Goal: Task Accomplishment & Management: Use online tool/utility

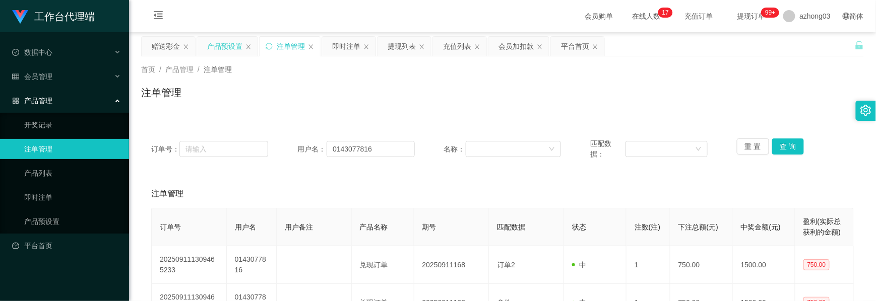
click at [224, 48] on div "产品预设置" at bounding box center [224, 46] width 35 height 19
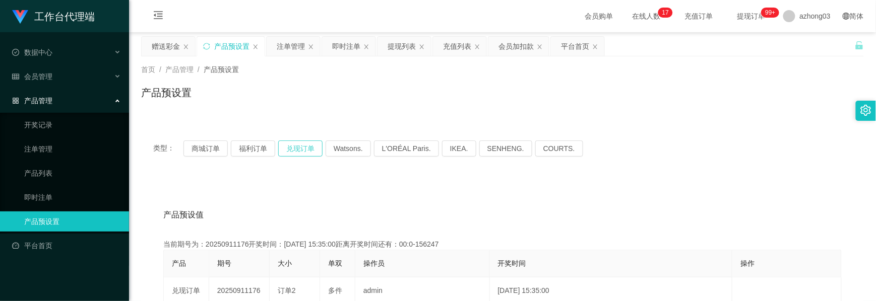
click at [290, 154] on button "兑现订单" at bounding box center [300, 149] width 44 height 16
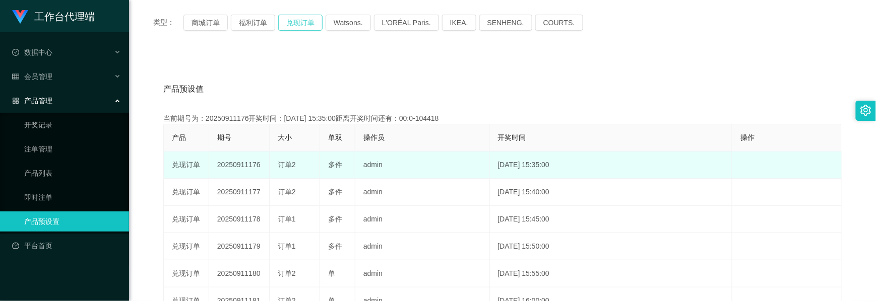
scroll to position [134, 0]
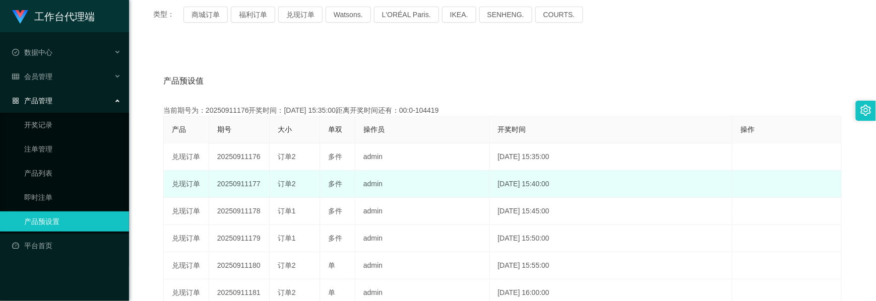
click at [241, 190] on td "20250911177" at bounding box center [239, 184] width 60 height 27
click at [242, 186] on td "20250911177" at bounding box center [239, 184] width 60 height 27
copy td "20250911177"
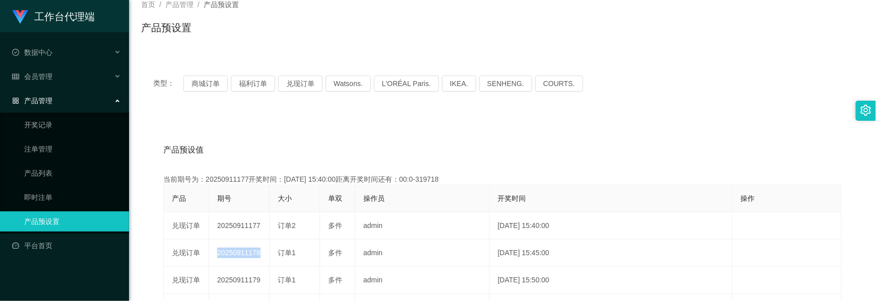
scroll to position [0, 0]
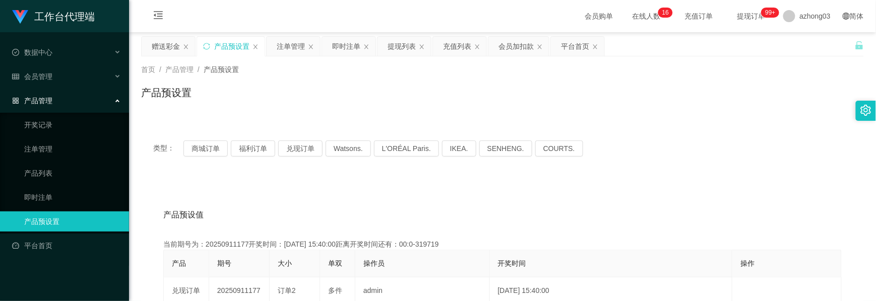
click at [166, 54] on div "赠送彩金" at bounding box center [166, 46] width 28 height 19
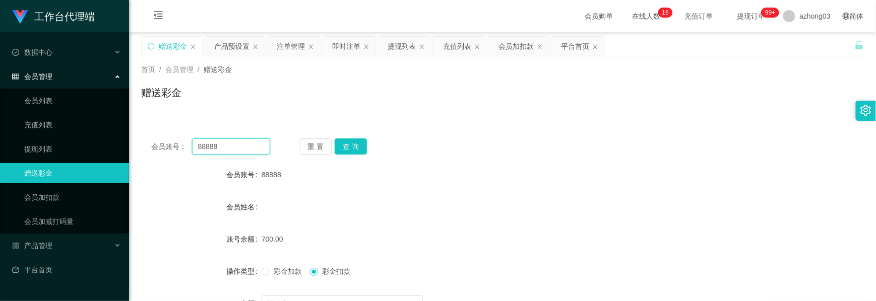
drag, startPoint x: 242, startPoint y: 147, endPoint x: 196, endPoint y: 147, distance: 46.9
click at [196, 147] on input "88888" at bounding box center [231, 147] width 78 height 16
type input "7575"
click at [350, 142] on button "查 询" at bounding box center [351, 147] width 32 height 16
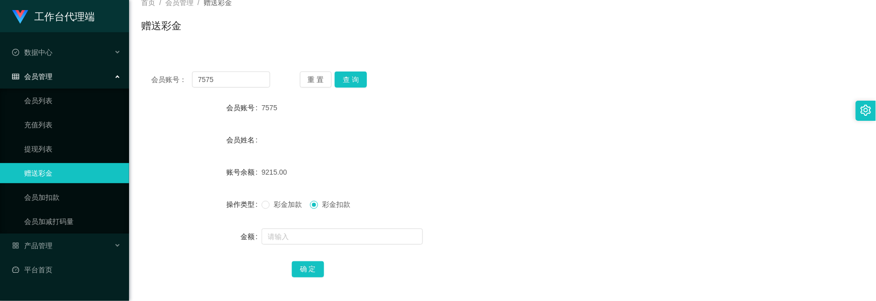
click at [59, 80] on div "会员管理" at bounding box center [64, 77] width 129 height 20
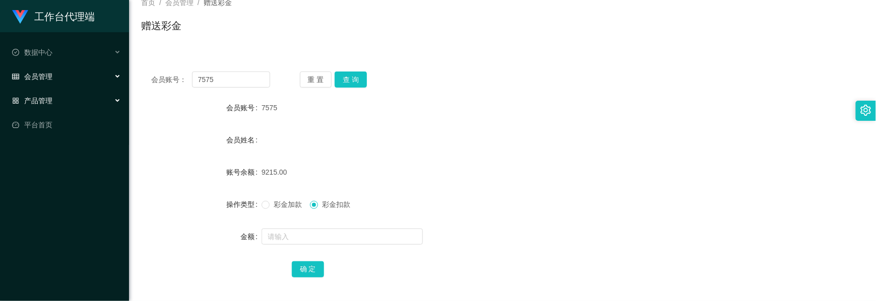
click at [56, 95] on div "产品管理" at bounding box center [64, 101] width 129 height 20
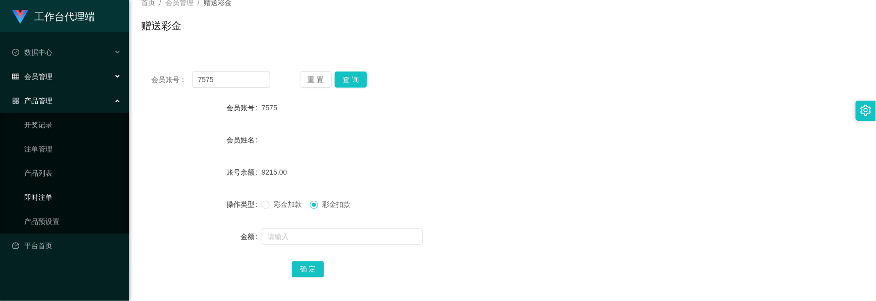
click at [47, 196] on link "即时注单" at bounding box center [72, 197] width 97 height 20
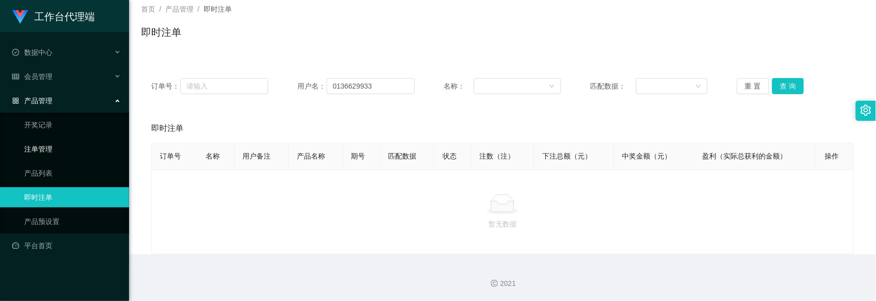
click at [60, 146] on link "注单管理" at bounding box center [72, 149] width 97 height 20
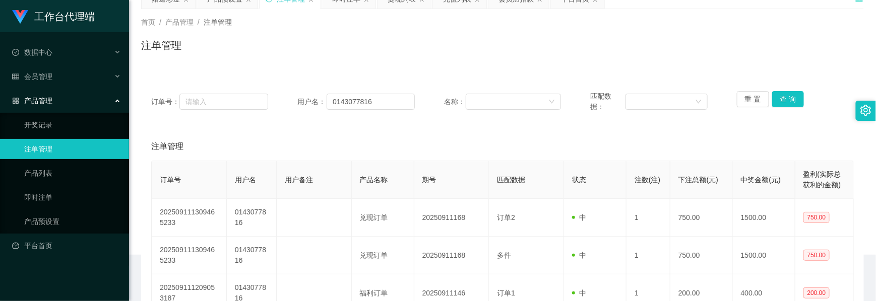
scroll to position [61, 0]
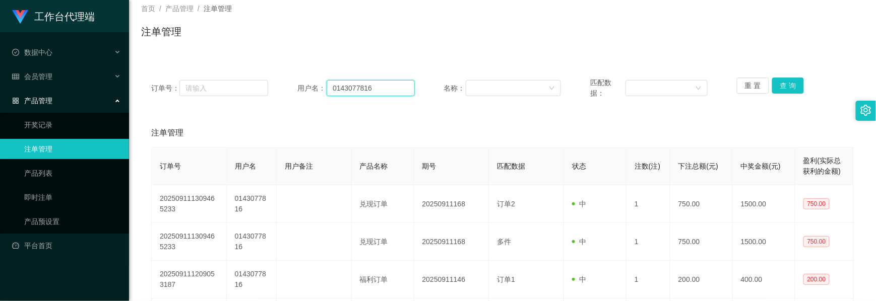
drag, startPoint x: 376, startPoint y: 85, endPoint x: 281, endPoint y: 81, distance: 95.3
click at [281, 81] on div "订单号： 用户名： 0143077816 名称： 匹配数据： 重 置 查 询" at bounding box center [502, 88] width 702 height 21
type input "7575"
click at [779, 90] on button "查 询" at bounding box center [788, 86] width 32 height 16
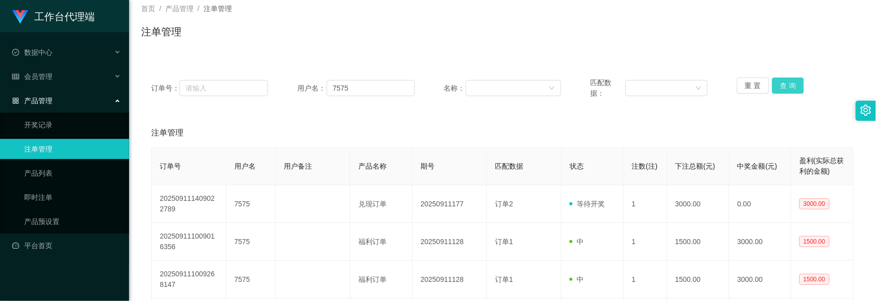
scroll to position [128, 0]
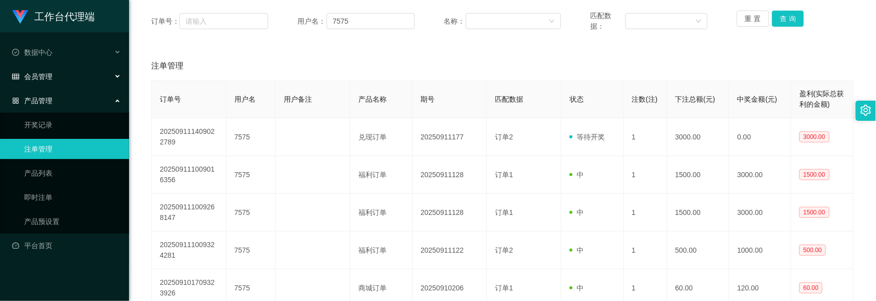
click at [53, 81] on div "会员管理" at bounding box center [64, 77] width 129 height 20
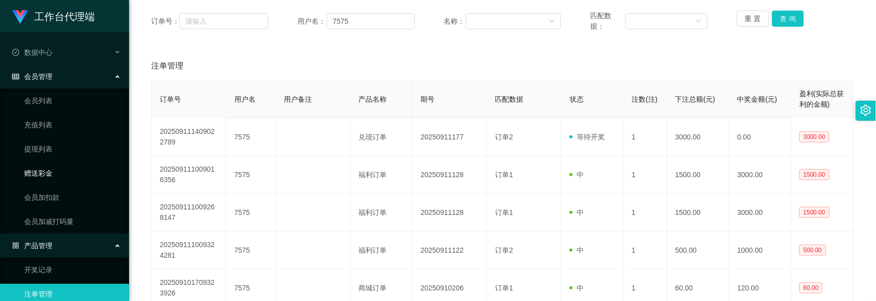
click at [49, 175] on link "赠送彩金" at bounding box center [72, 173] width 97 height 20
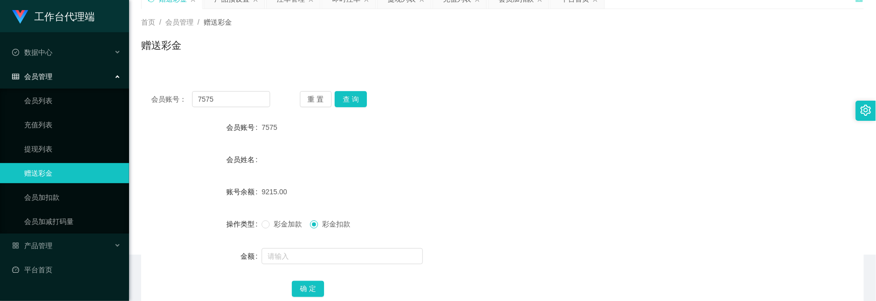
scroll to position [113, 0]
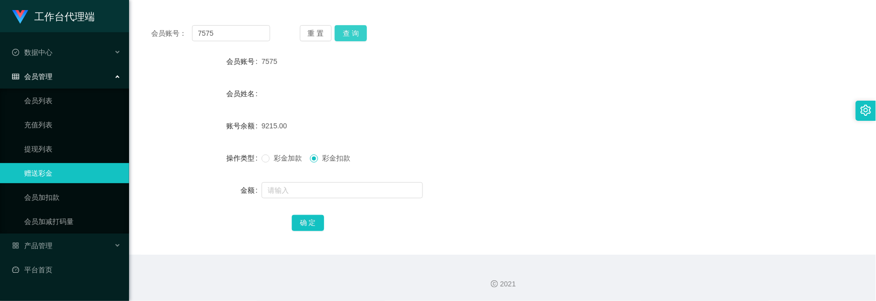
click at [357, 37] on button "查 询" at bounding box center [351, 33] width 32 height 16
click at [63, 76] on div "会员管理" at bounding box center [64, 77] width 129 height 20
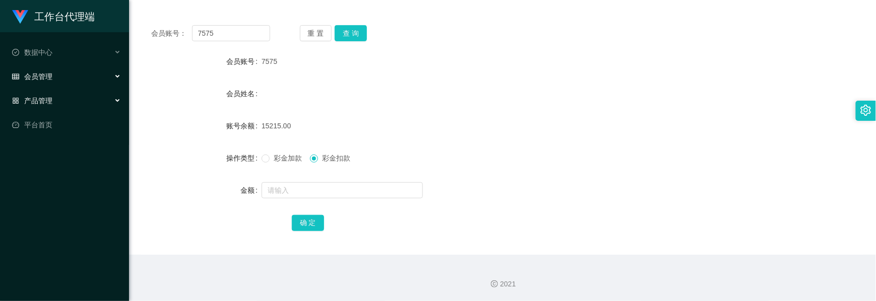
click at [60, 97] on div "产品管理" at bounding box center [64, 101] width 129 height 20
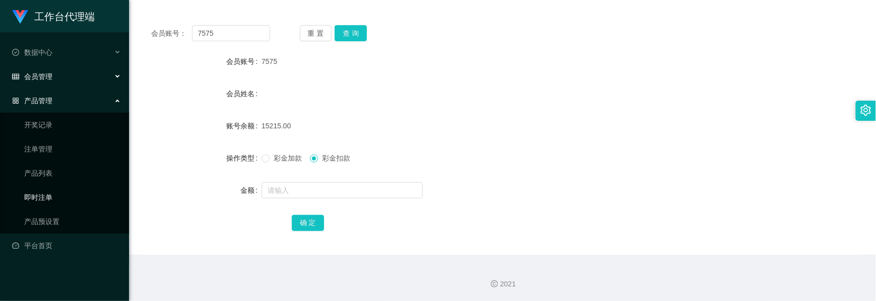
click at [55, 194] on link "即时注单" at bounding box center [72, 197] width 97 height 20
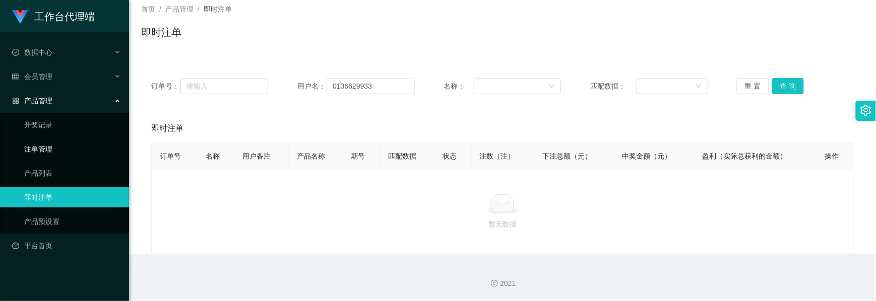
click at [39, 144] on link "注单管理" at bounding box center [72, 149] width 97 height 20
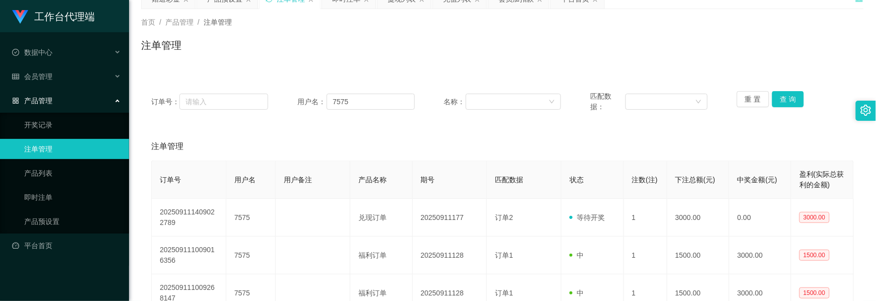
scroll to position [61, 0]
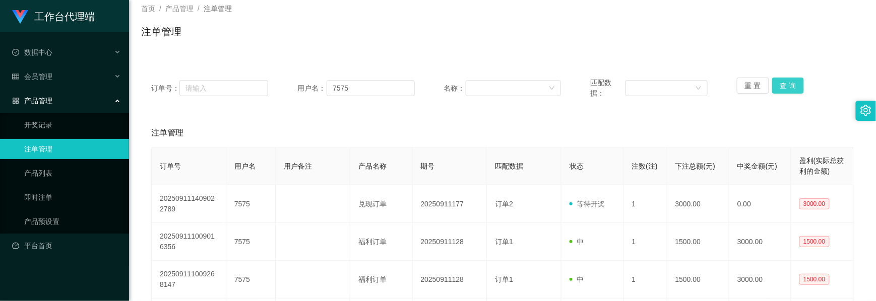
click at [789, 88] on button "查 询" at bounding box center [788, 86] width 32 height 16
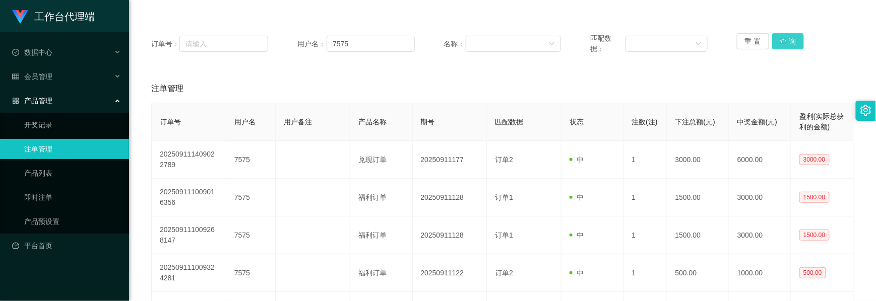
scroll to position [128, 0]
